Goal: Task Accomplishment & Management: Manage account settings

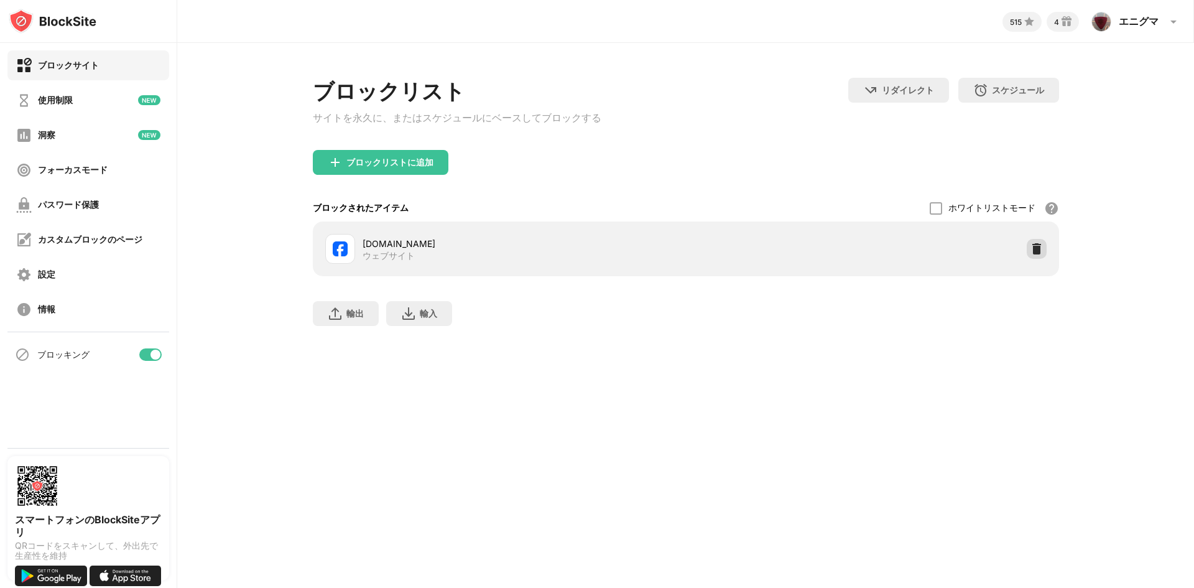
click at [1033, 255] on img at bounding box center [1037, 249] width 12 height 12
